Goal: Complete application form

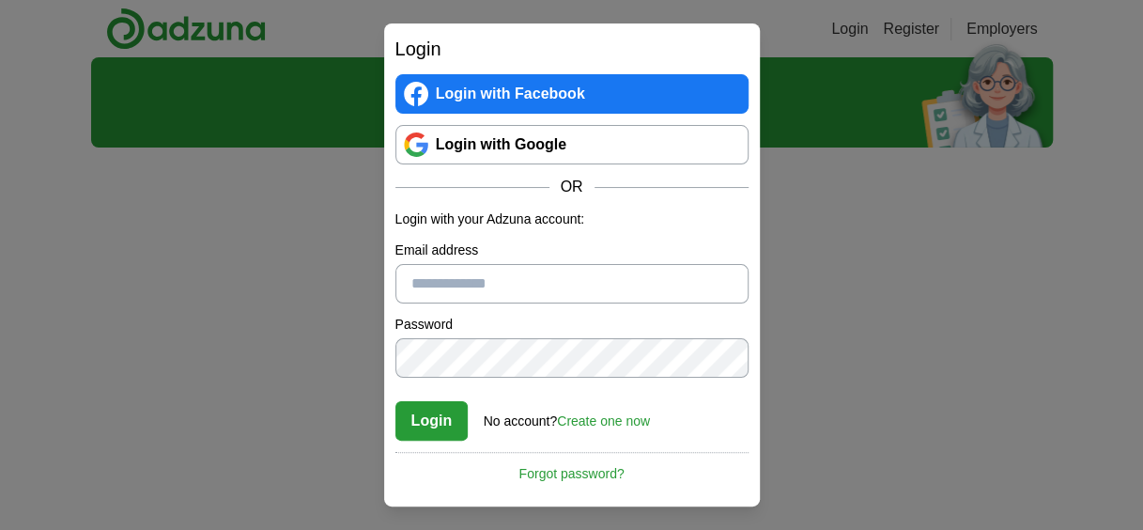
click at [515, 152] on link "Login with Google" at bounding box center [571, 144] width 353 height 39
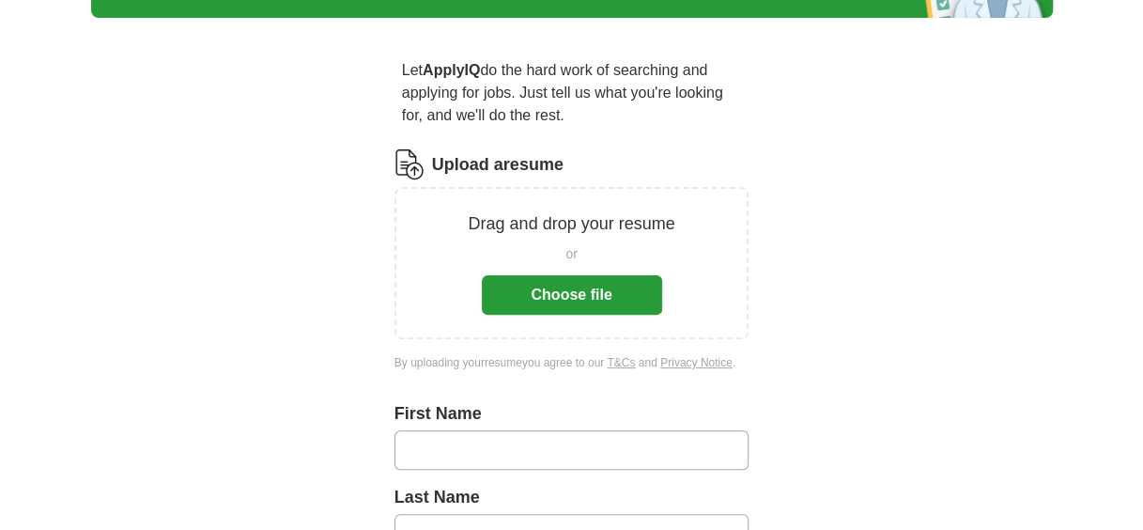
scroll to position [188, 0]
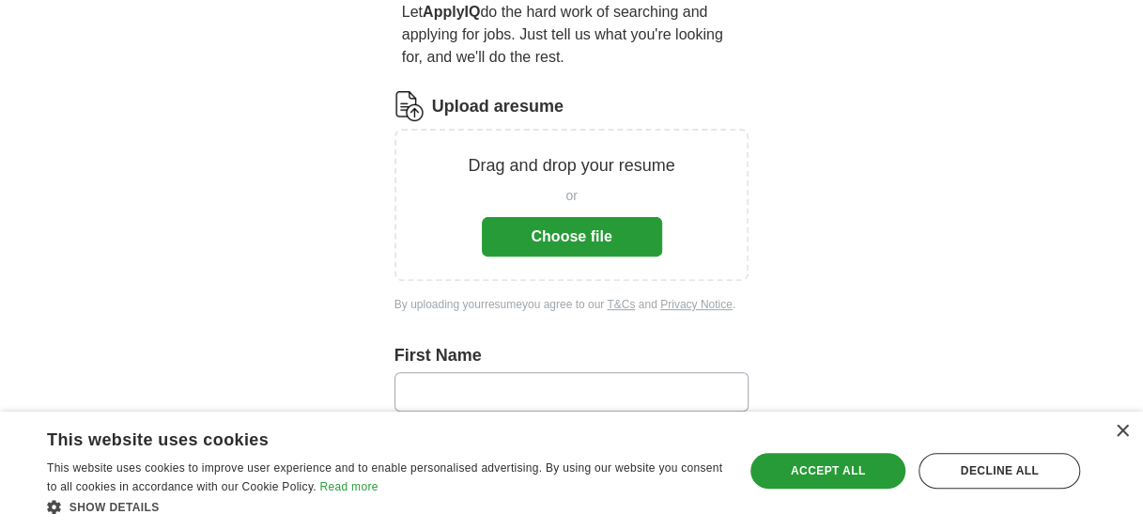
click at [546, 233] on button "Choose file" at bounding box center [572, 236] width 180 height 39
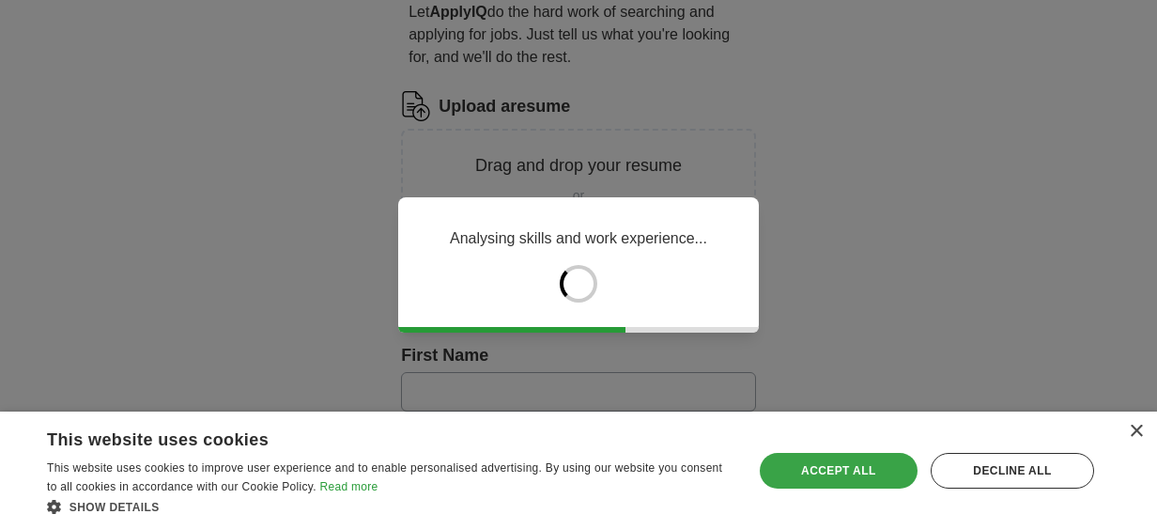
click at [860, 466] on div "Accept all" at bounding box center [839, 471] width 158 height 36
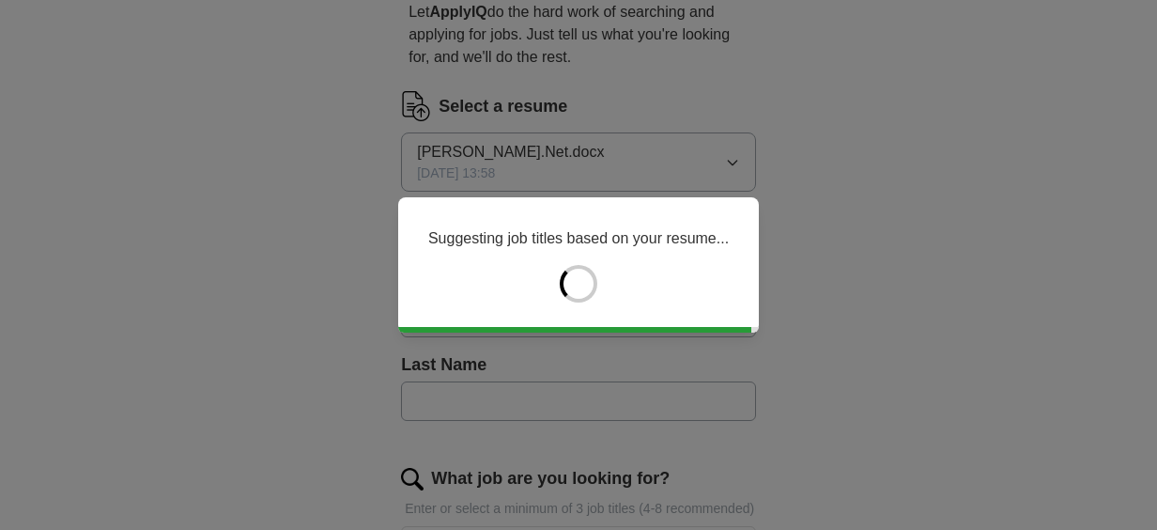
type input "********"
type input "*******"
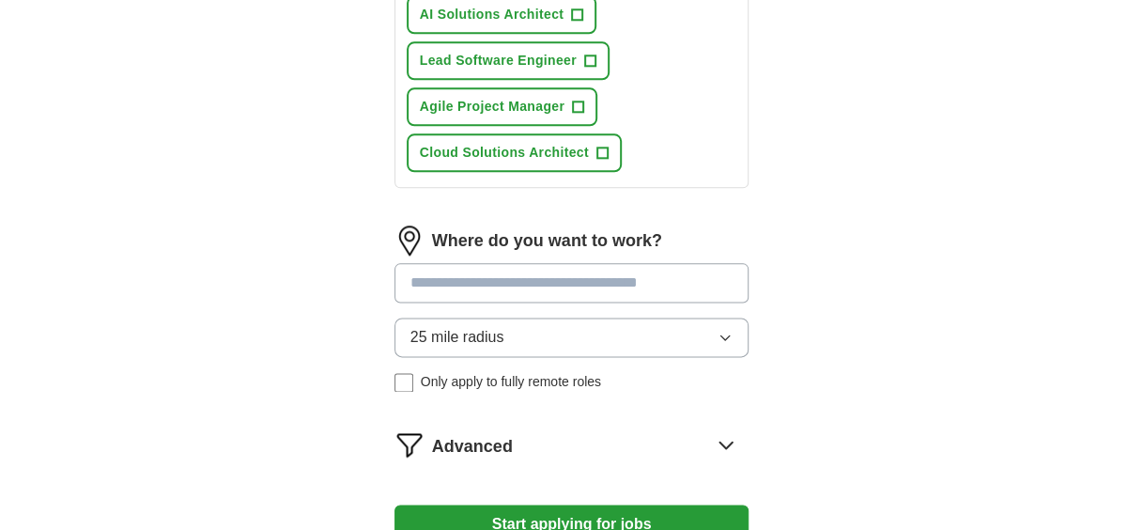
scroll to position [1033, 0]
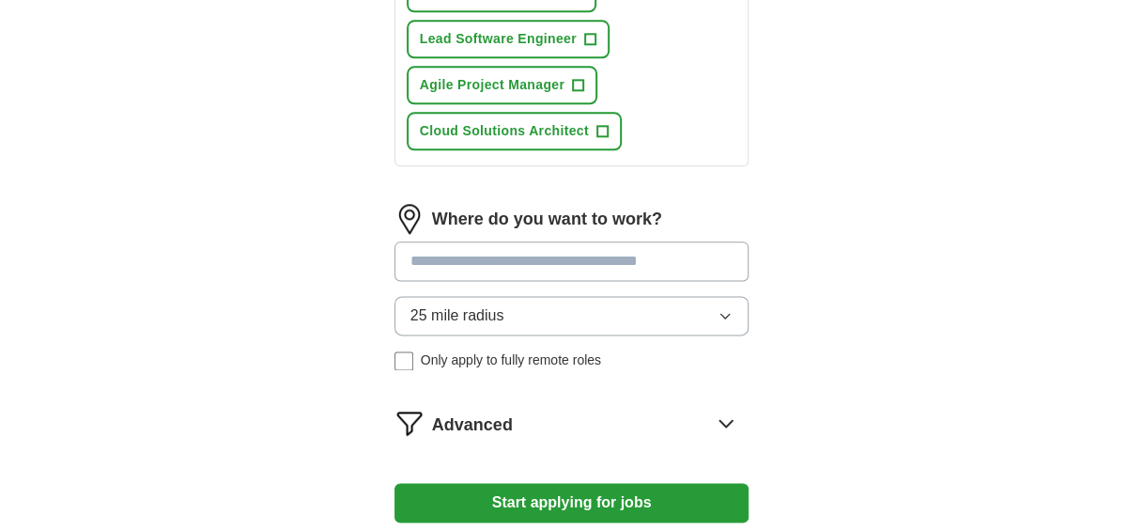
click at [496, 263] on input at bounding box center [571, 260] width 355 height 39
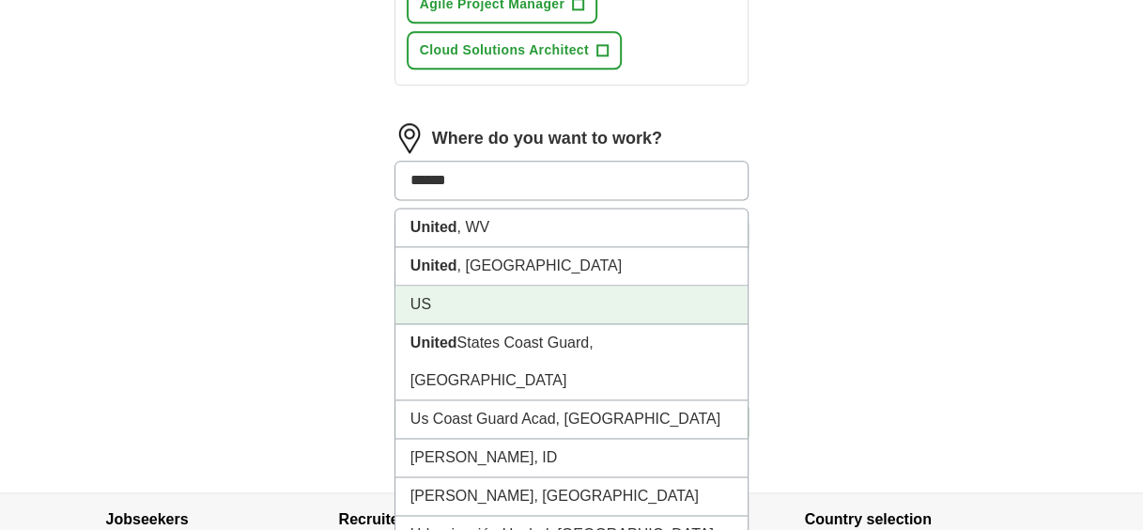
scroll to position [1221, 0]
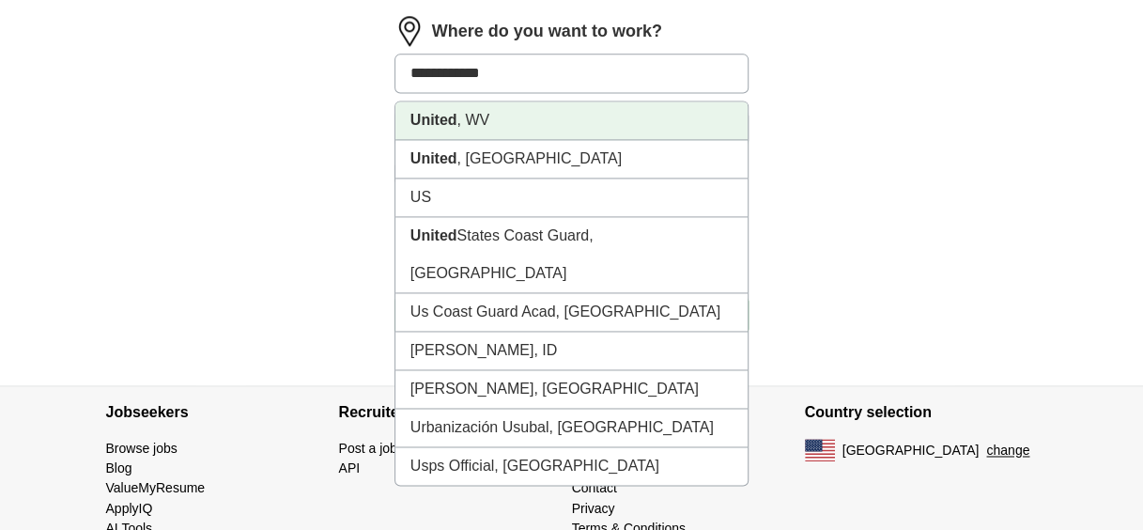
type input "**********"
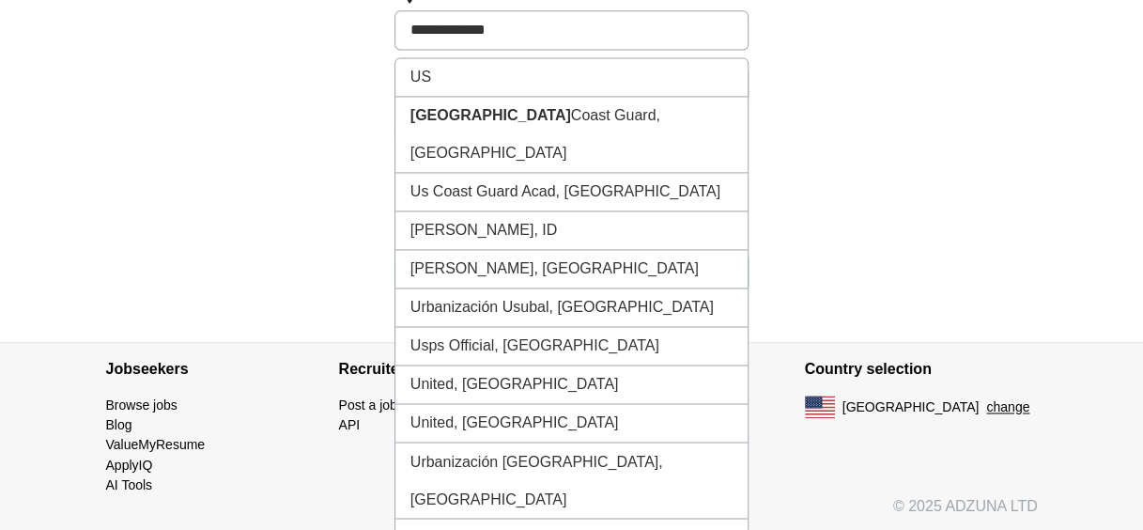
scroll to position [1285, 0]
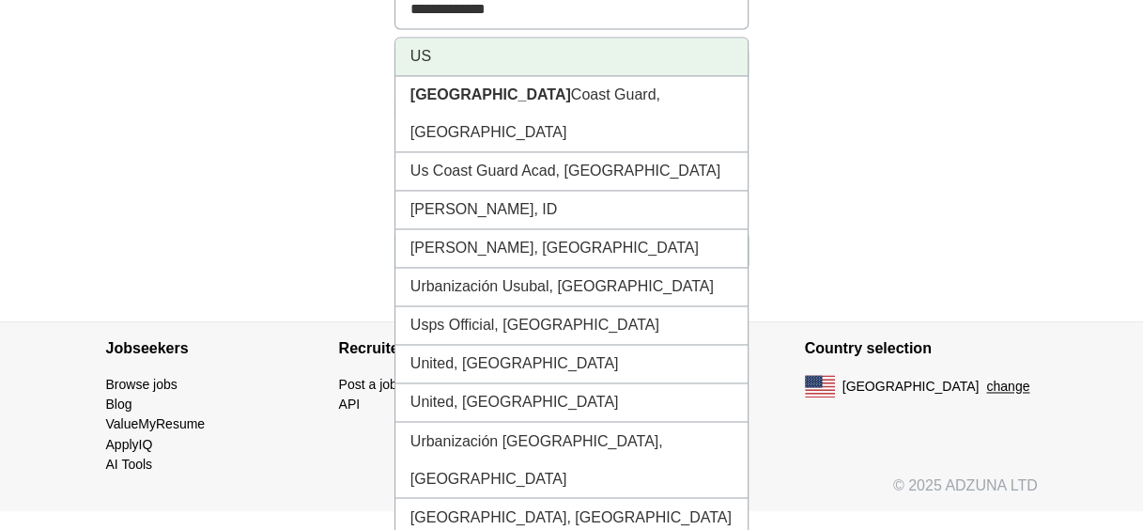
click at [462, 49] on li "US" at bounding box center [571, 57] width 353 height 38
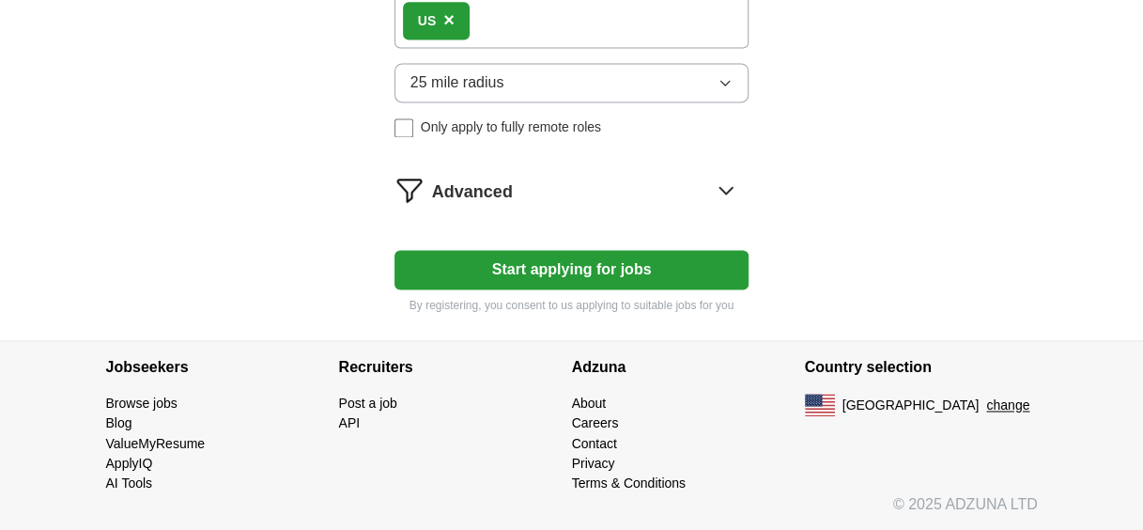
scroll to position [1260, 0]
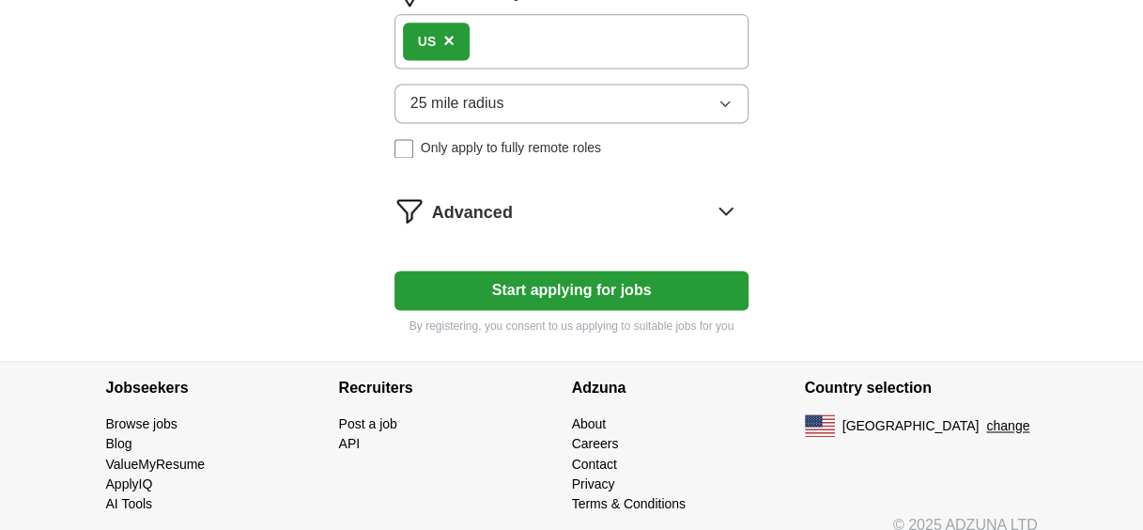
click at [724, 97] on icon "button" at bounding box center [724, 103] width 15 height 15
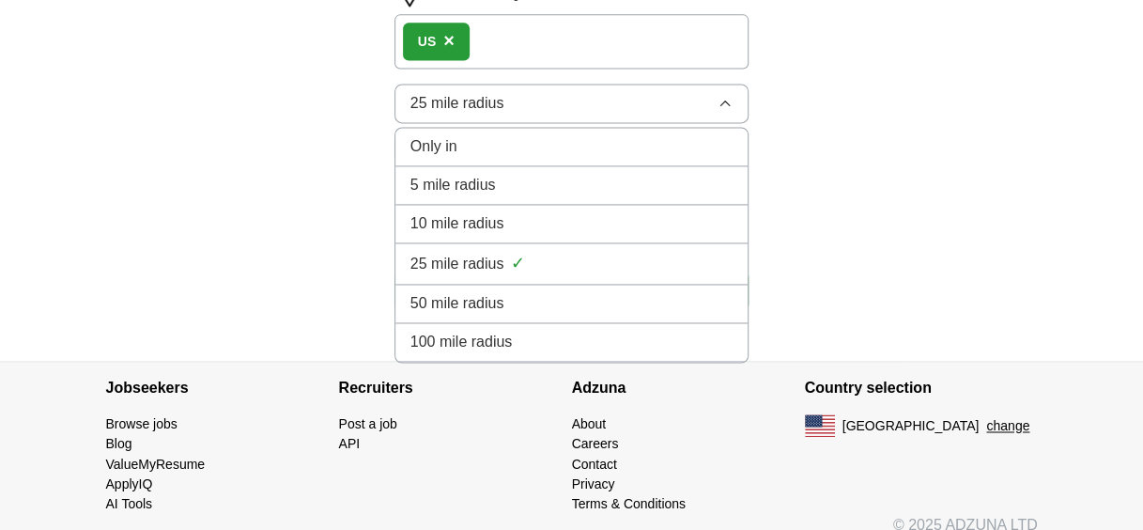
click at [535, 331] on div "100 mile radius" at bounding box center [571, 342] width 323 height 23
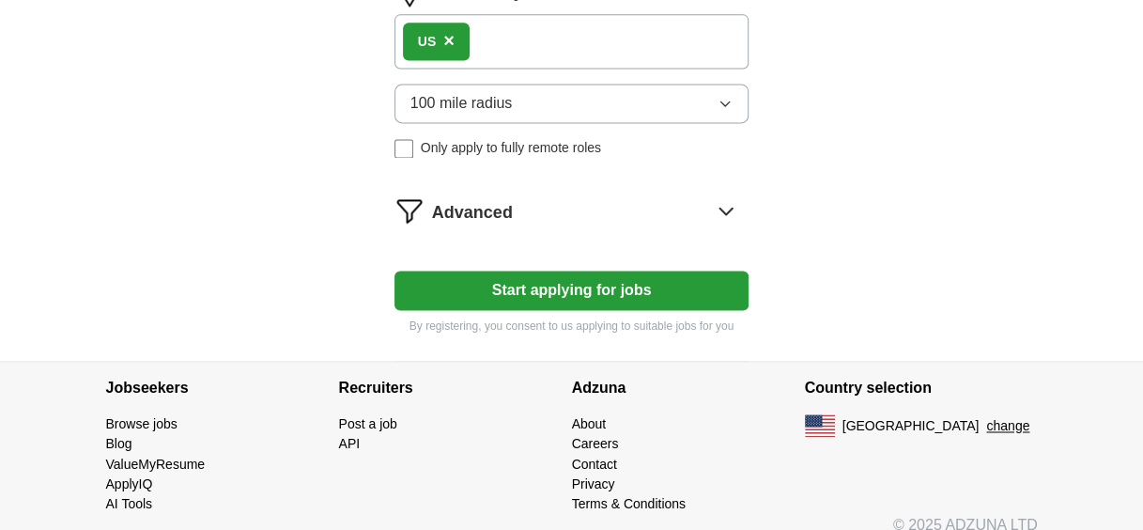
click at [548, 281] on button "Start applying for jobs" at bounding box center [571, 289] width 355 height 39
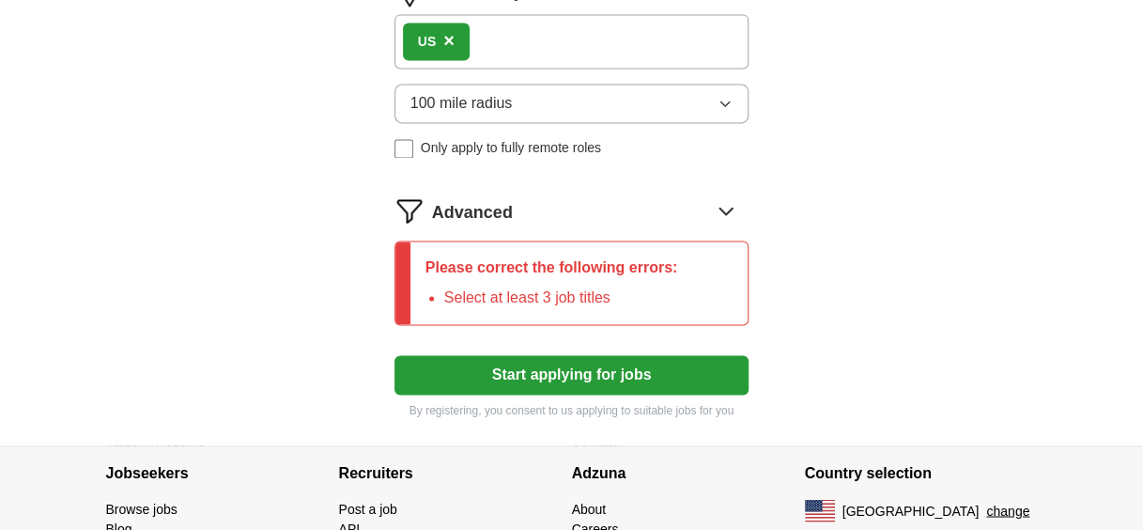
click at [450, 32] on span "×" at bounding box center [448, 40] width 11 height 21
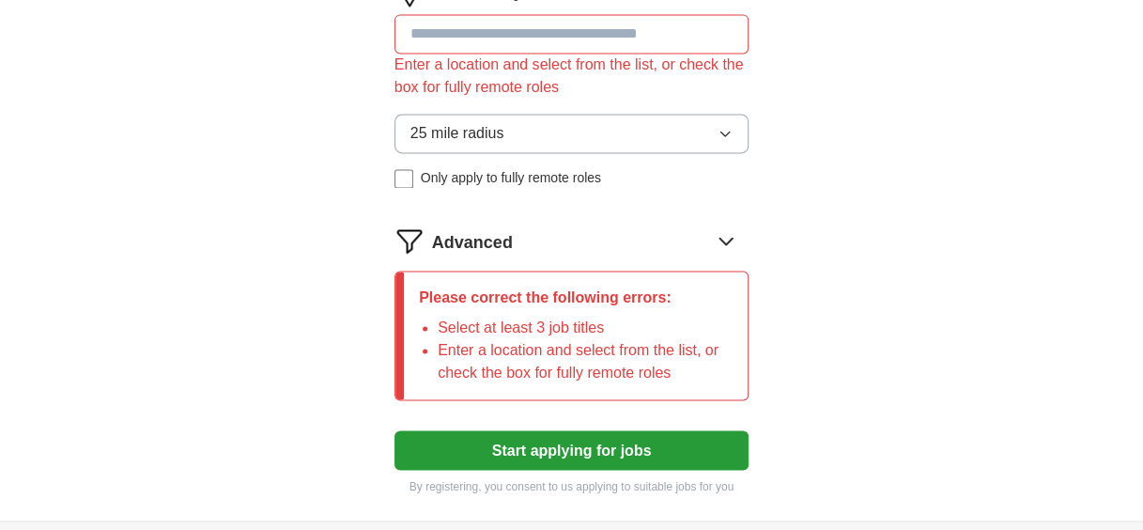
click at [482, 38] on input at bounding box center [571, 33] width 355 height 39
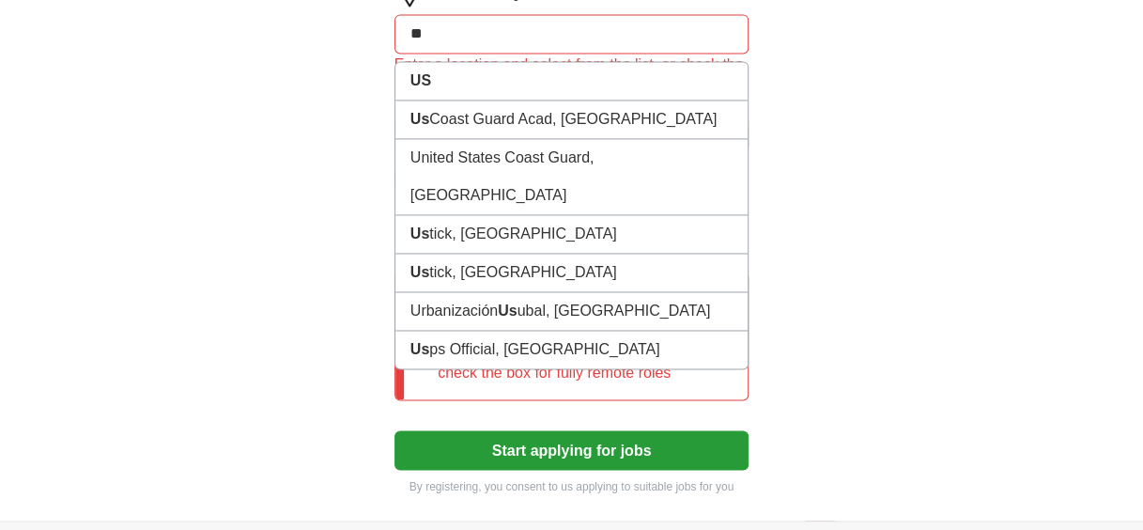
type input "*"
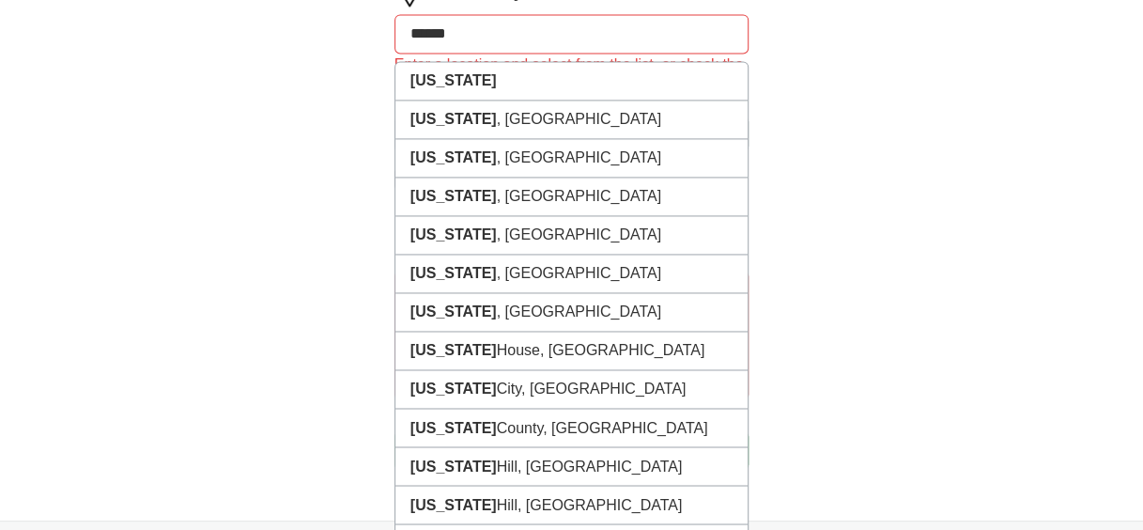
drag, startPoint x: 483, startPoint y: 41, endPoint x: 407, endPoint y: 30, distance: 76.9
click at [407, 30] on input "******" at bounding box center [571, 33] width 355 height 39
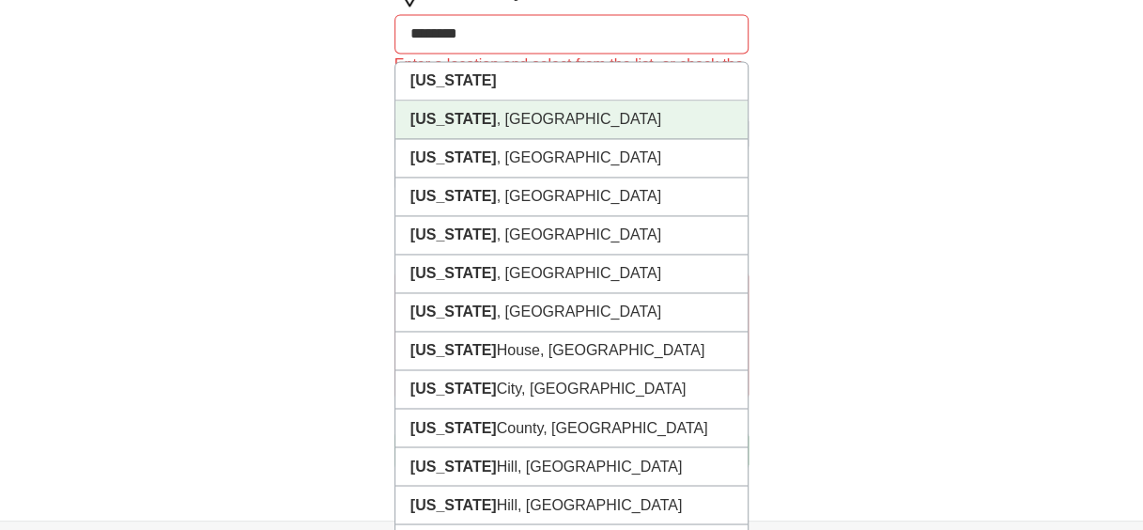
type input "********"
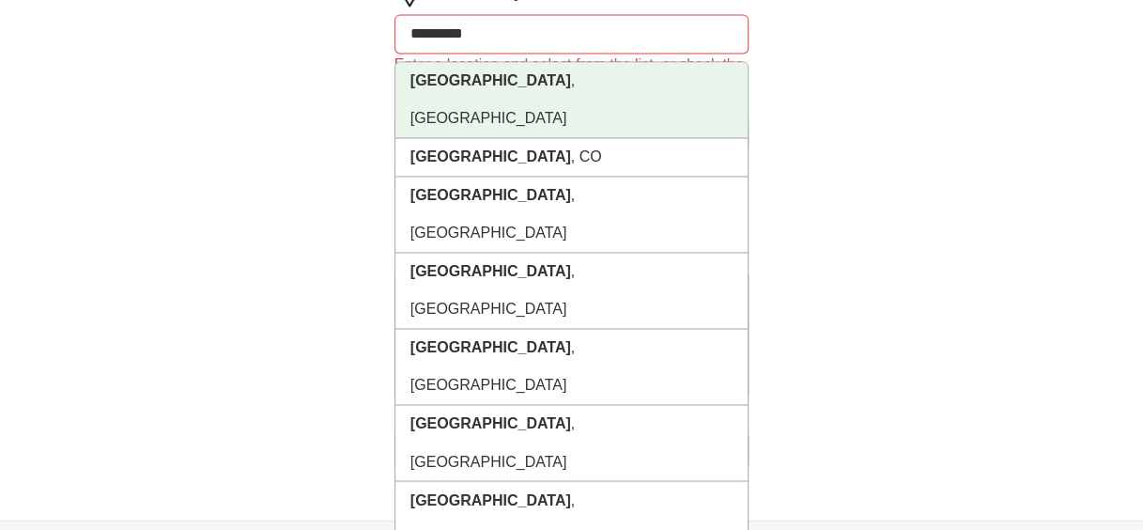
click at [478, 75] on li "[GEOGRAPHIC_DATA] , [GEOGRAPHIC_DATA]" at bounding box center [571, 100] width 353 height 76
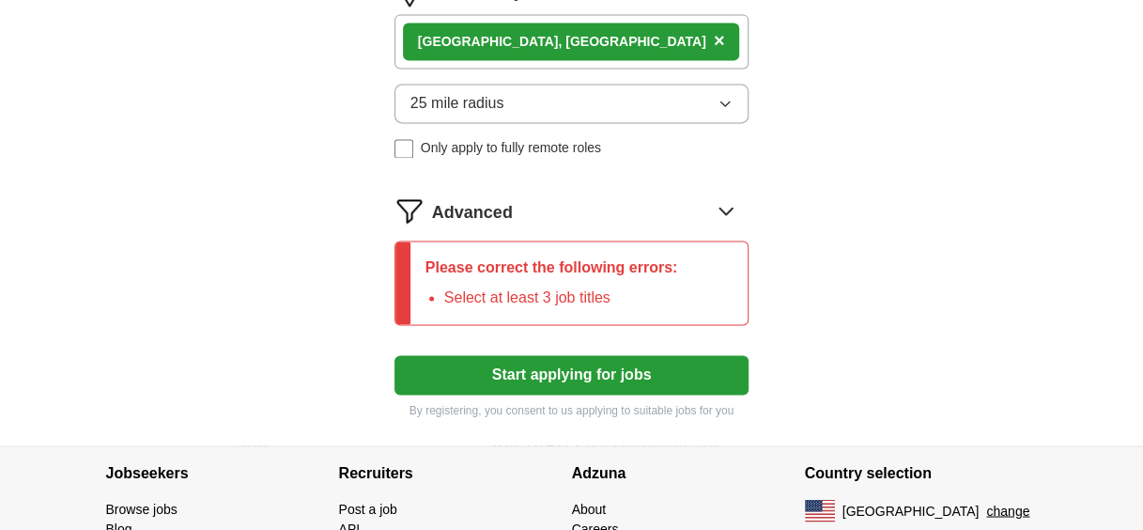
click at [725, 101] on icon "button" at bounding box center [724, 103] width 15 height 15
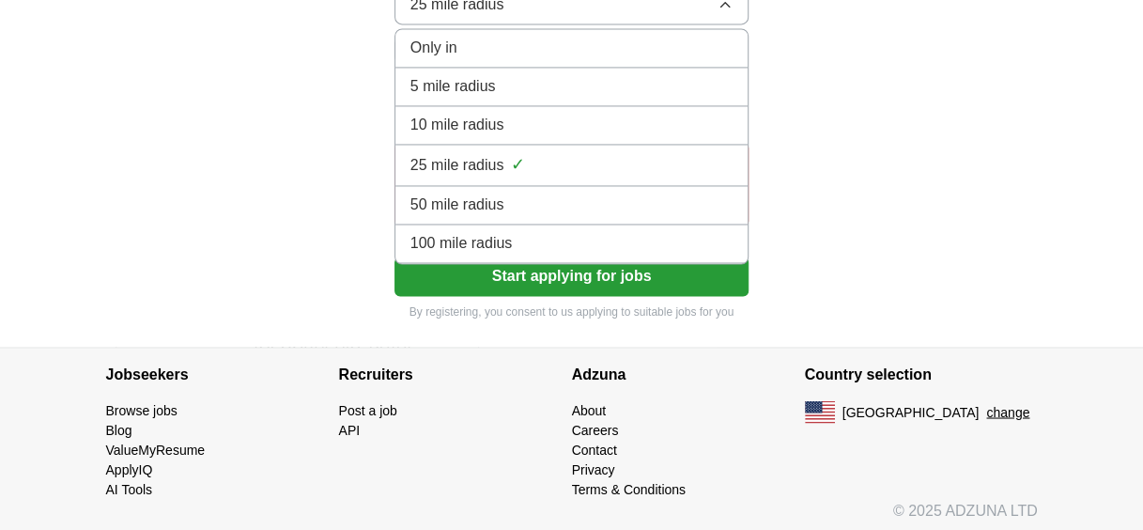
scroll to position [1382, 0]
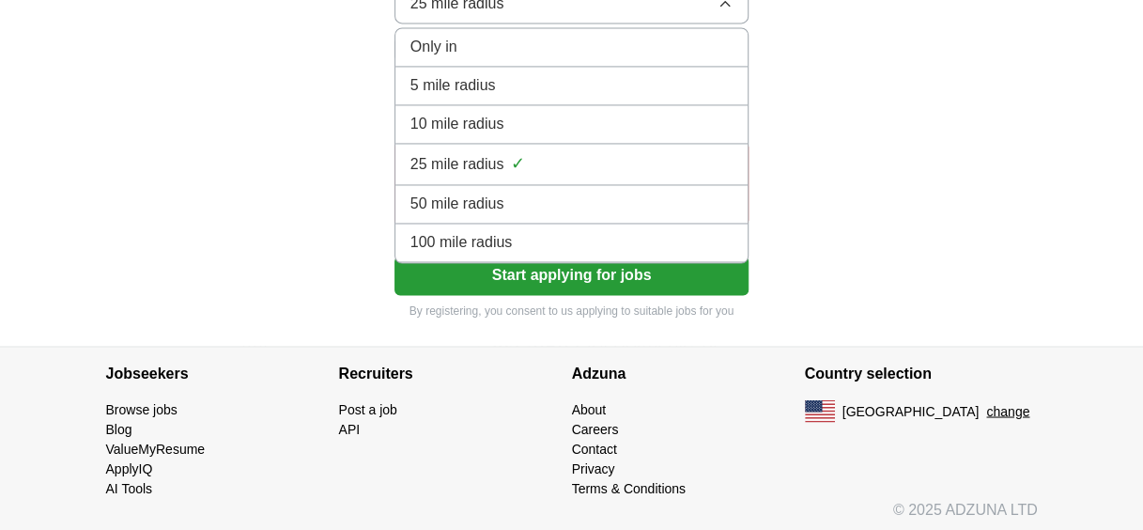
click at [503, 242] on span "100 mile radius" at bounding box center [461, 242] width 102 height 23
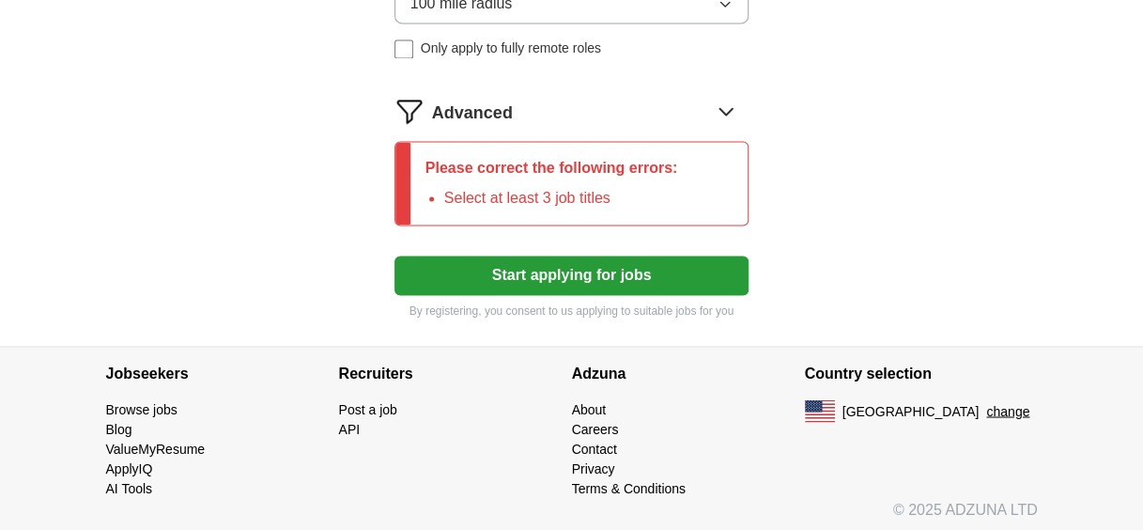
click at [538, 280] on button "Start applying for jobs" at bounding box center [571, 274] width 355 height 39
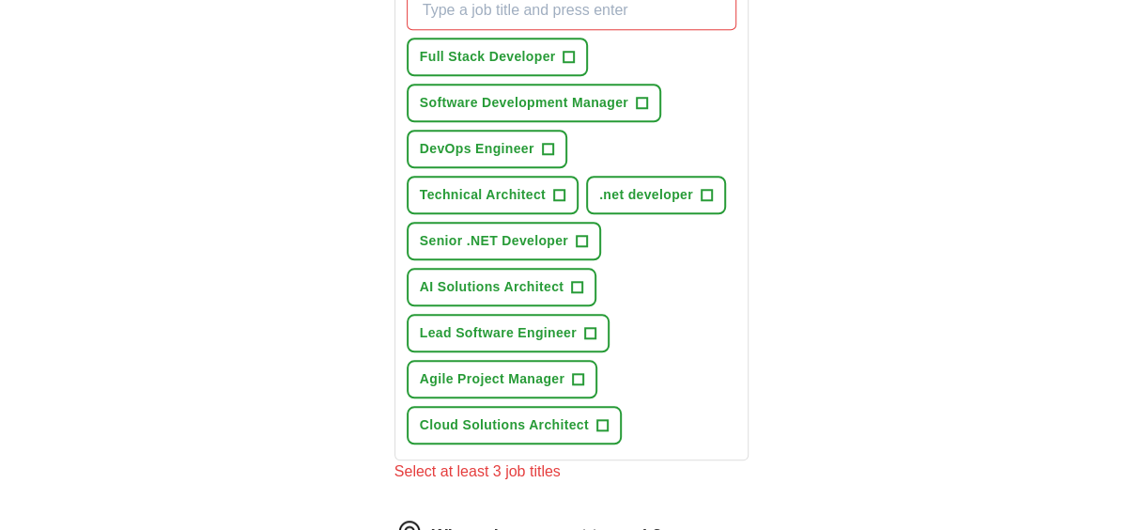
scroll to position [631, 0]
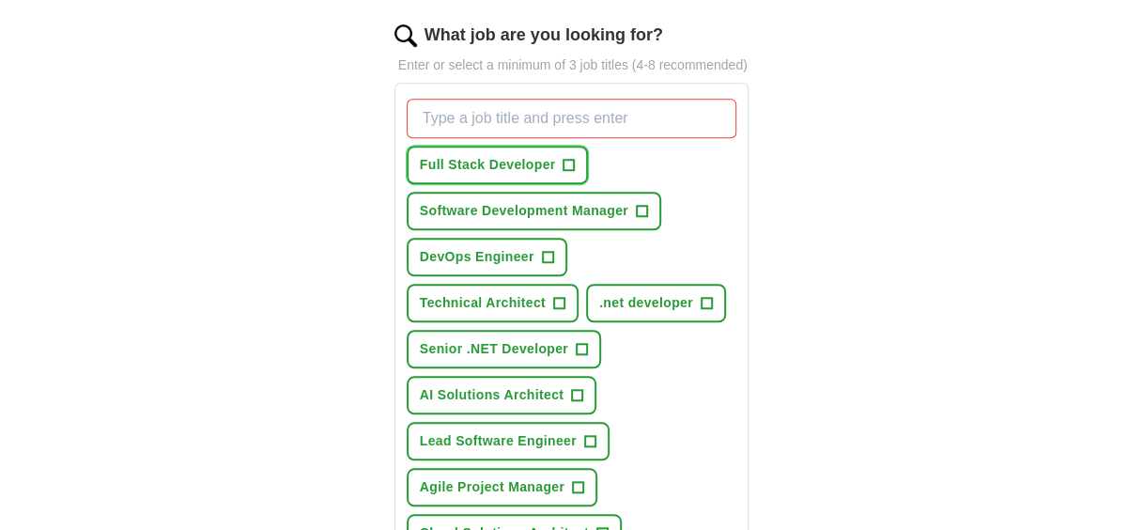
click at [571, 161] on span "+" at bounding box center [568, 165] width 11 height 15
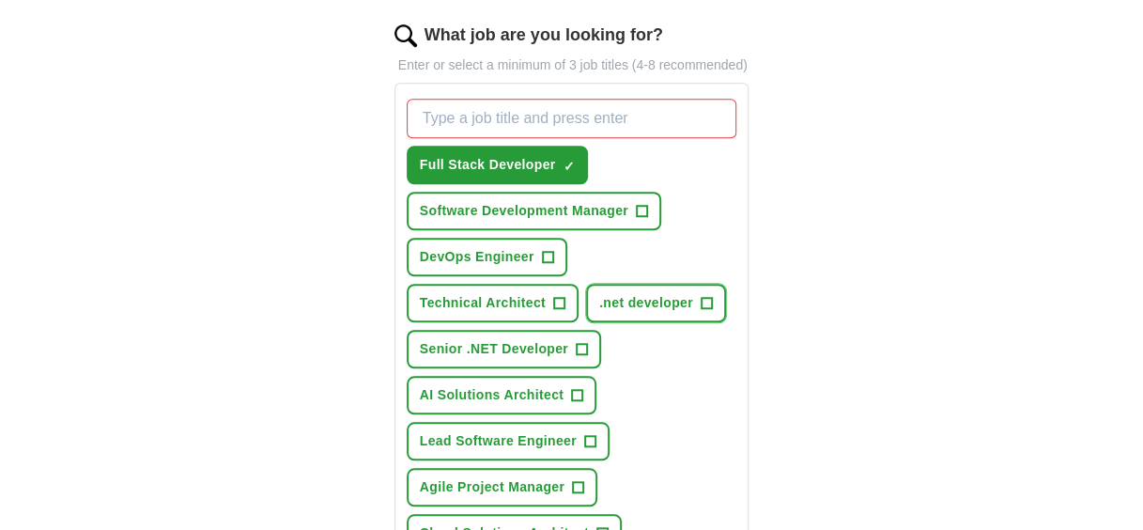
click at [708, 300] on span "+" at bounding box center [705, 303] width 11 height 15
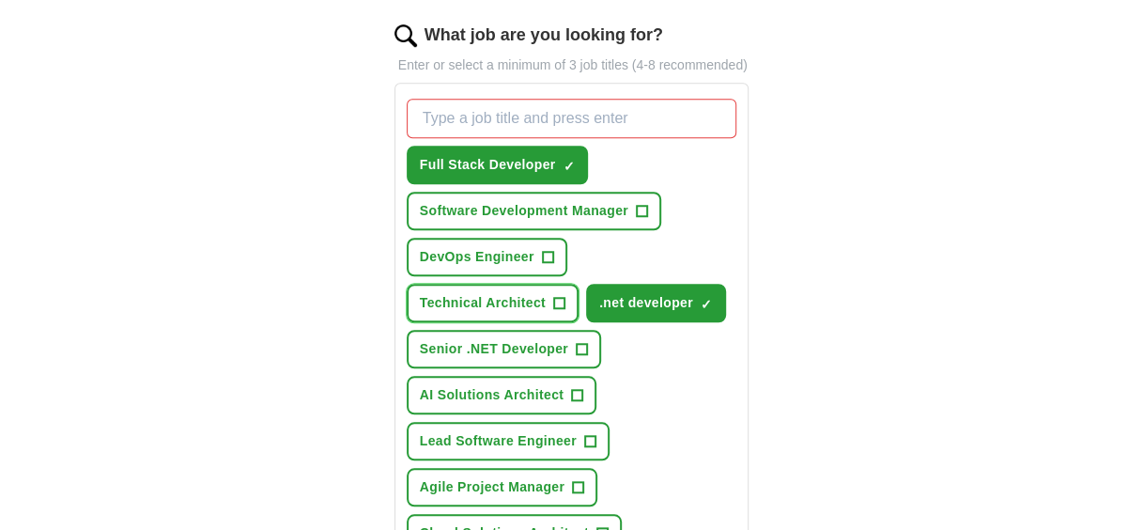
click at [560, 300] on span "+" at bounding box center [558, 303] width 11 height 15
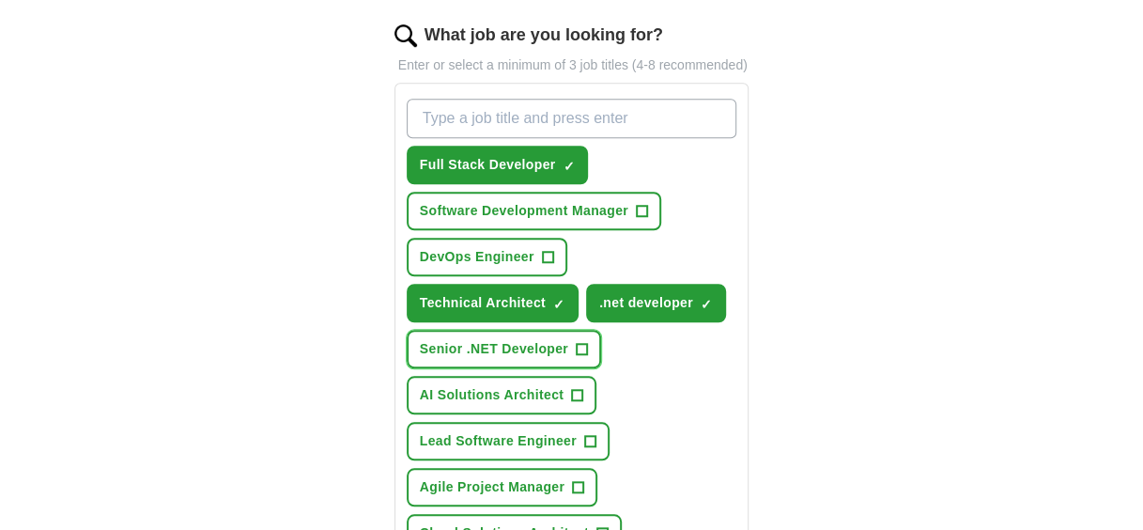
click at [578, 347] on span "+" at bounding box center [581, 349] width 11 height 15
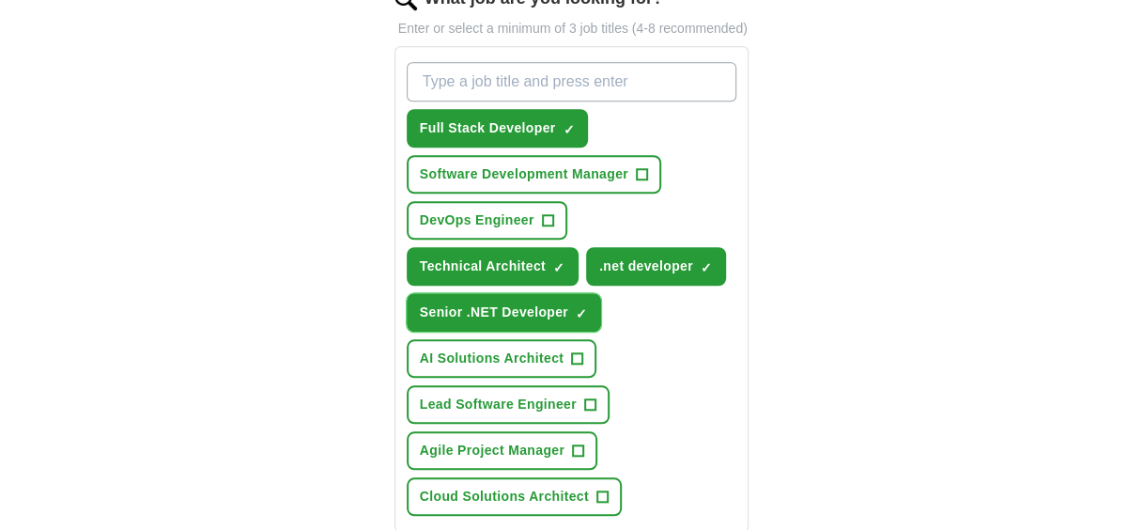
scroll to position [725, 0]
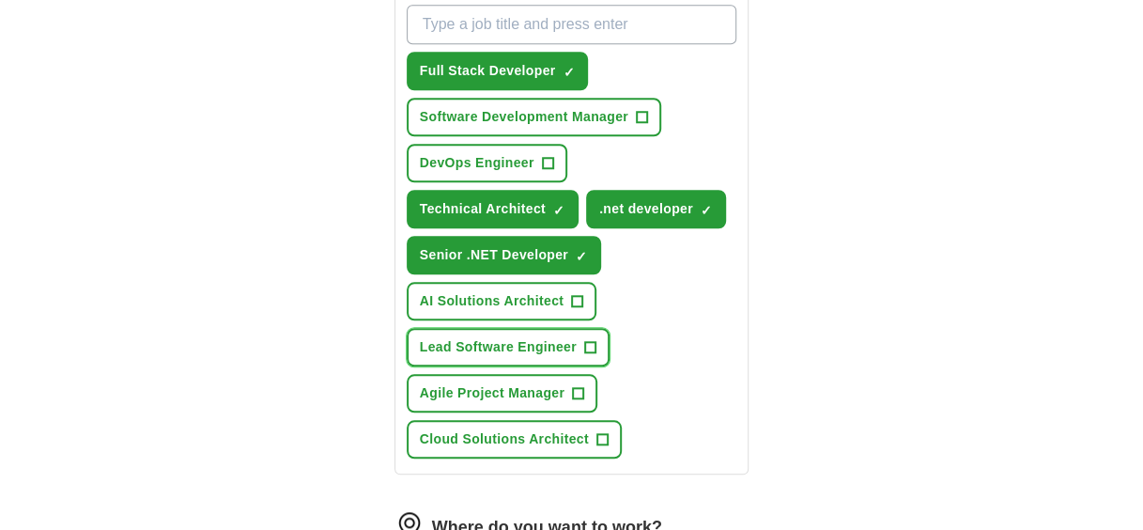
click at [590, 346] on span "+" at bounding box center [589, 347] width 11 height 15
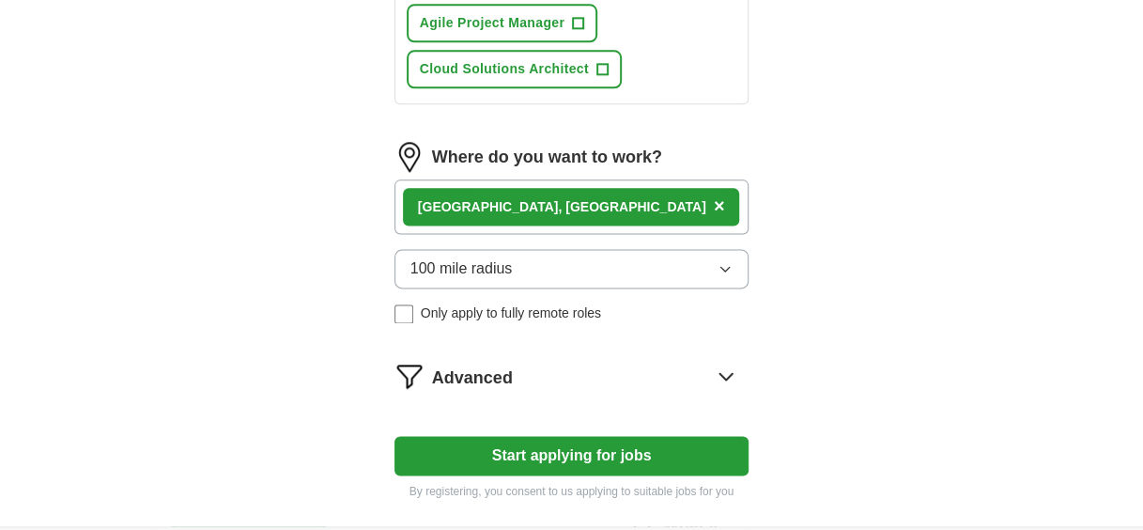
scroll to position [1100, 0]
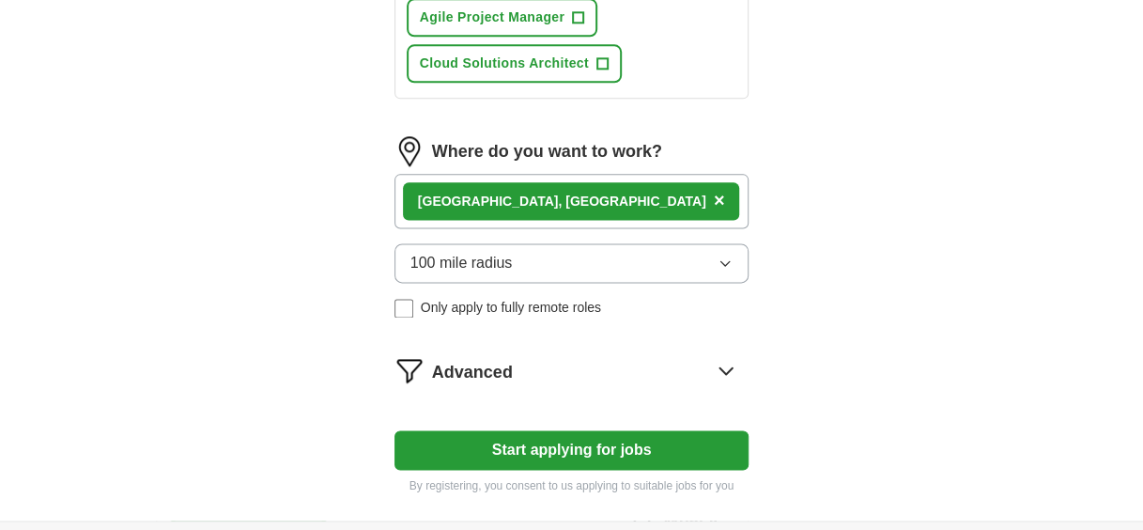
click at [550, 453] on button "Start applying for jobs" at bounding box center [571, 449] width 355 height 39
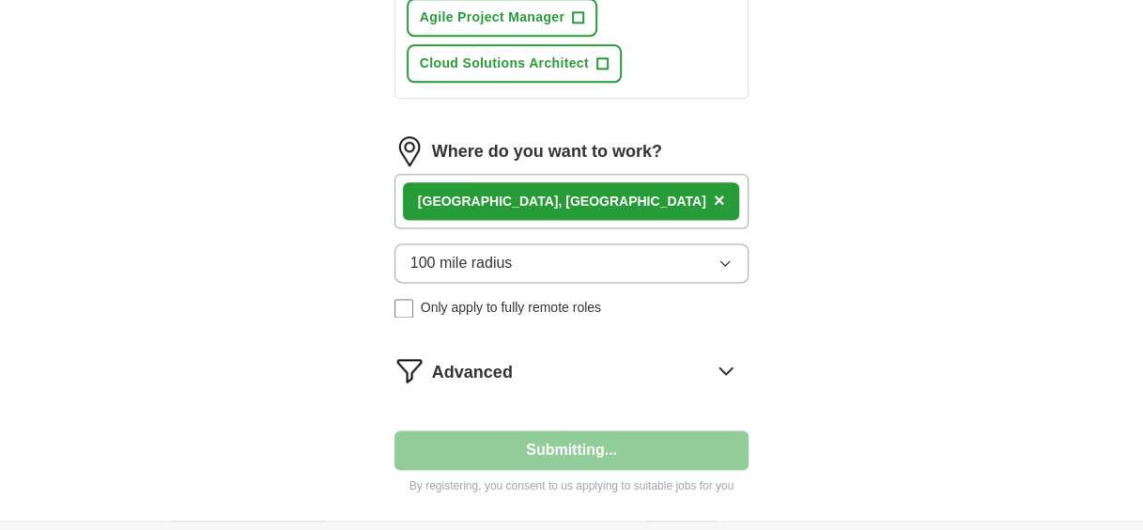
select select "**"
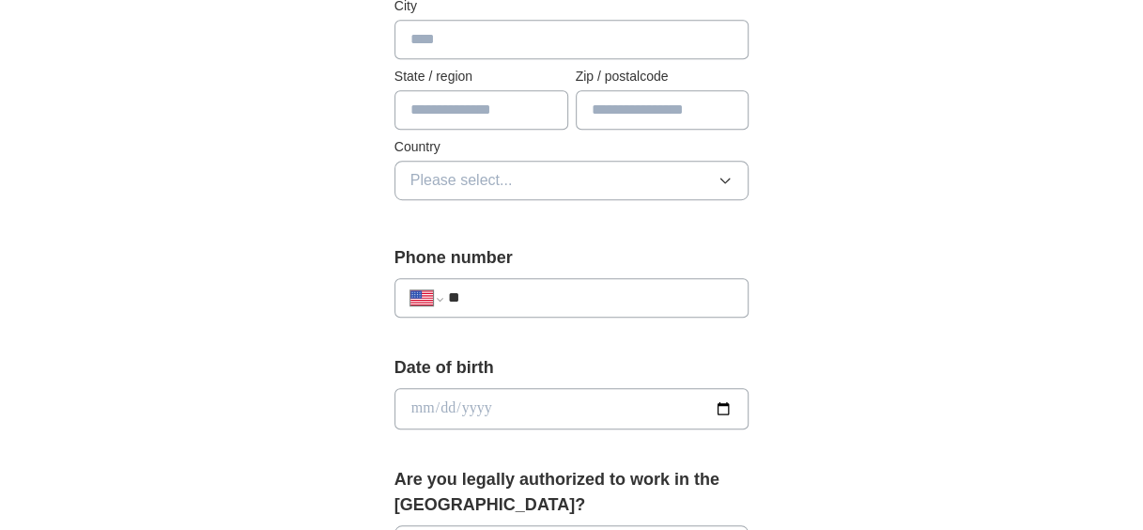
scroll to position [376, 0]
